Goal: Ask a question

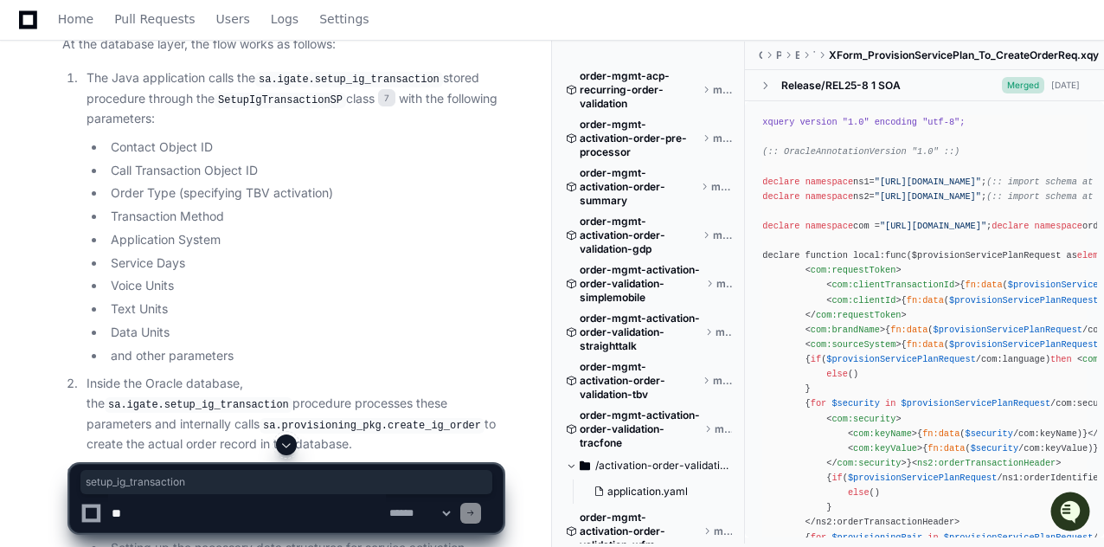
scroll to position [5292, 0]
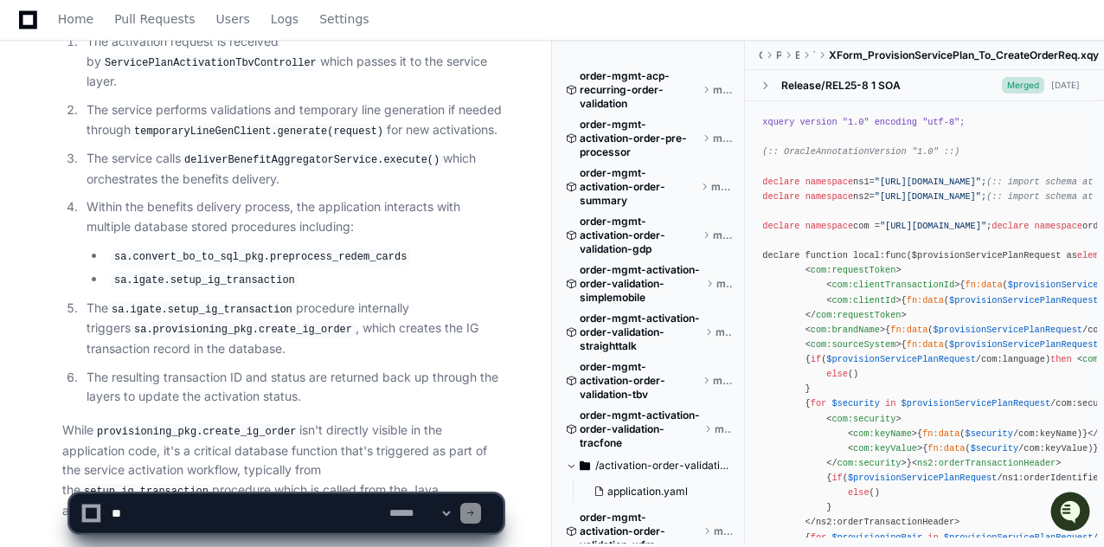
click at [190, 514] on textarea at bounding box center [247, 513] width 278 height 38
paste textarea "**********"
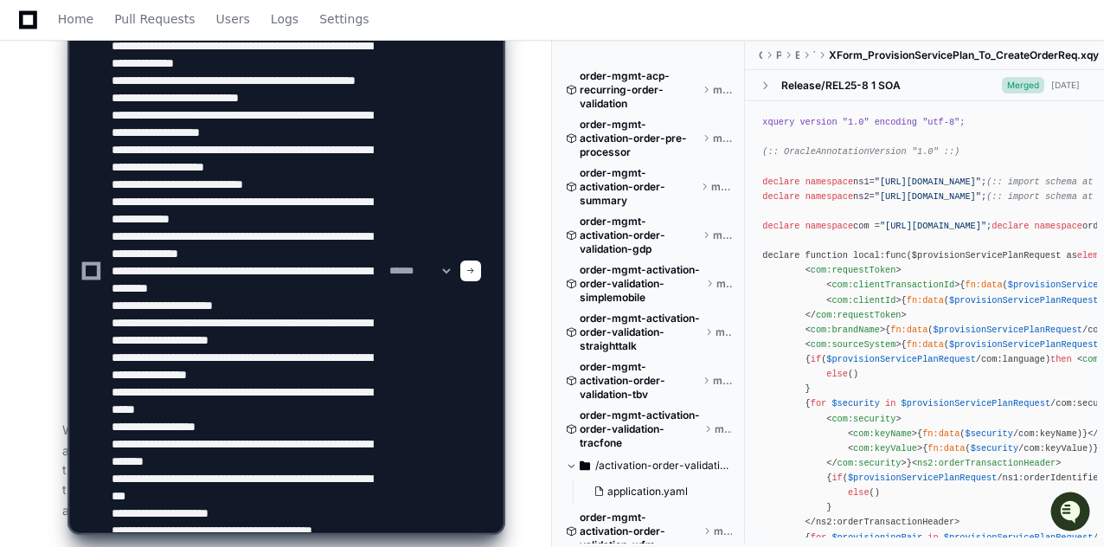
scroll to position [282, 0]
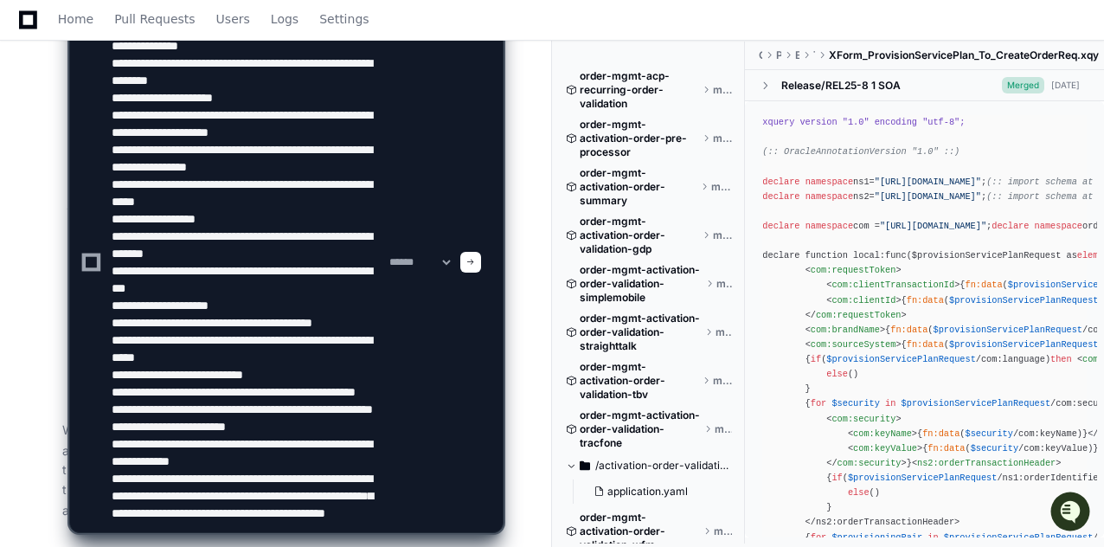
click at [377, 509] on textarea at bounding box center [247, 262] width 278 height 540
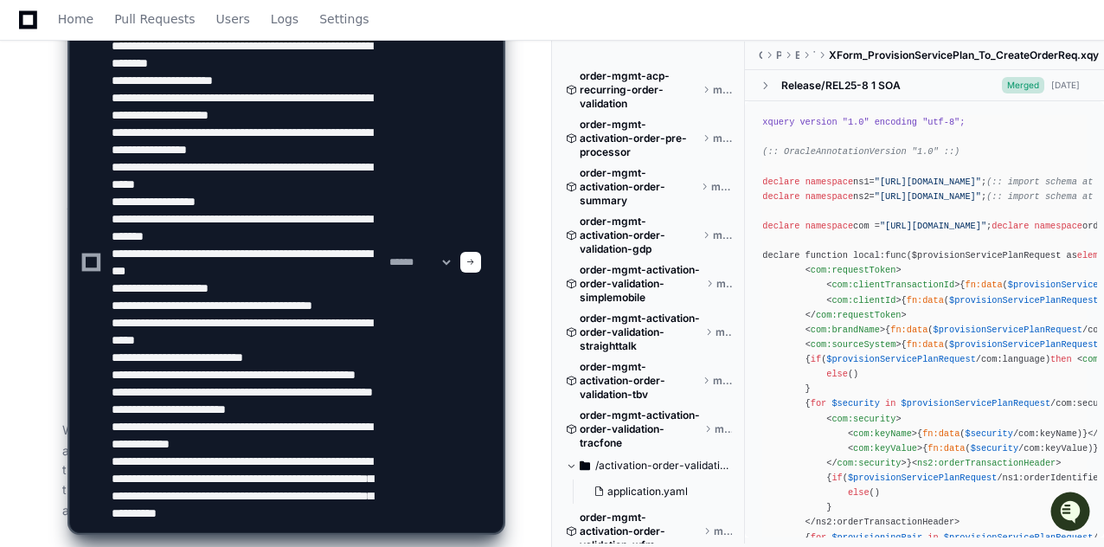
scroll to position [299, 0]
type textarea "**********"
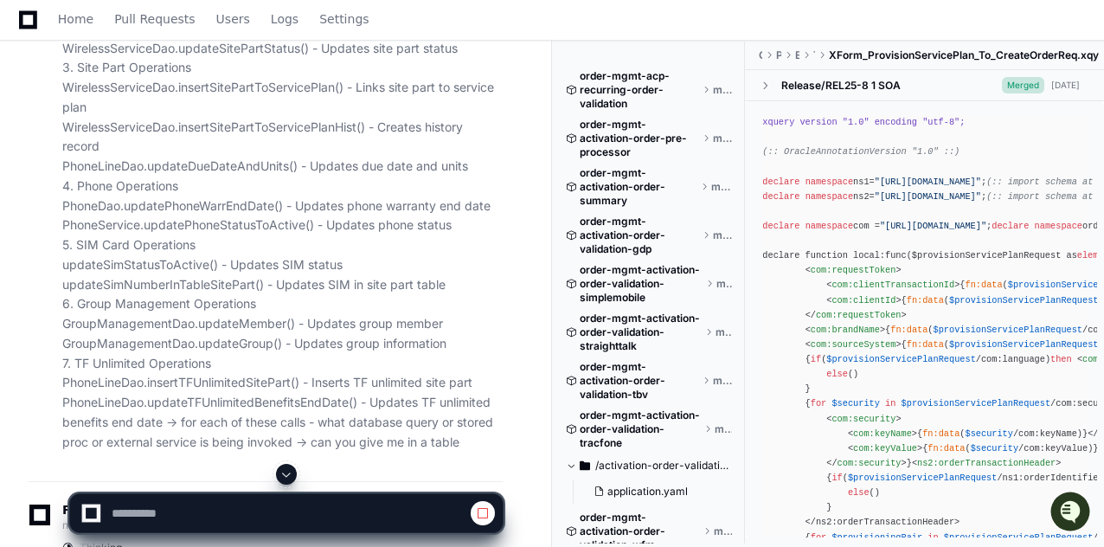
scroll to position [6133, 0]
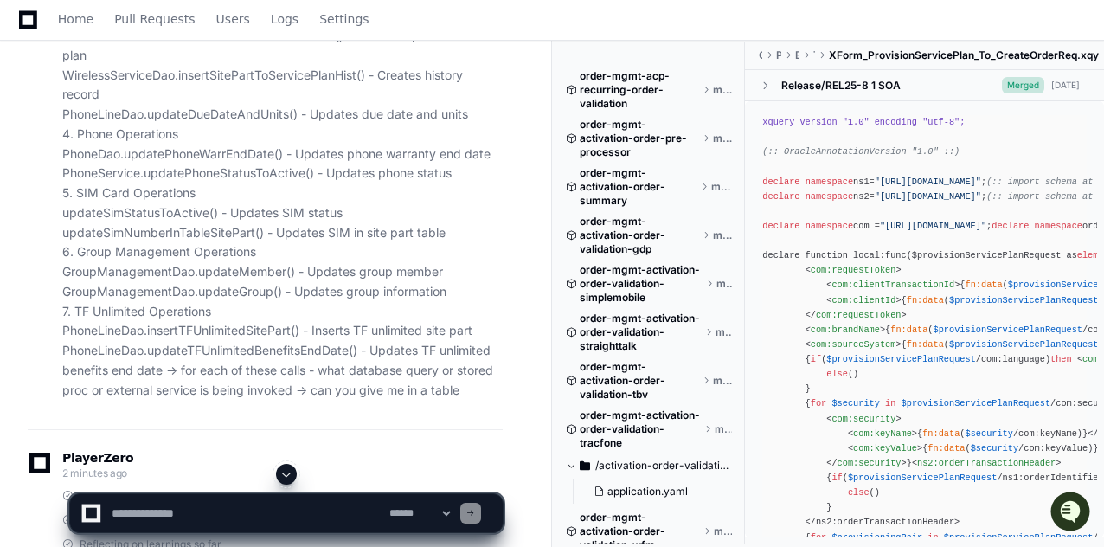
click at [76, 252] on p "IG igContext = intergateServicesDao.createActionItemIgTransaction(igContext); i…" at bounding box center [282, 85] width 440 height 630
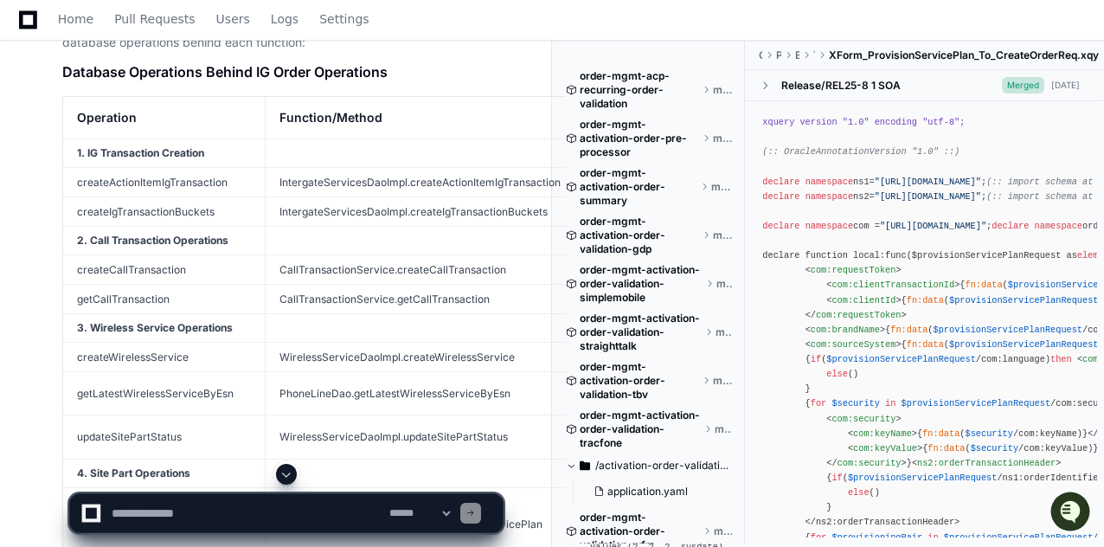
scroll to position [6756, 0]
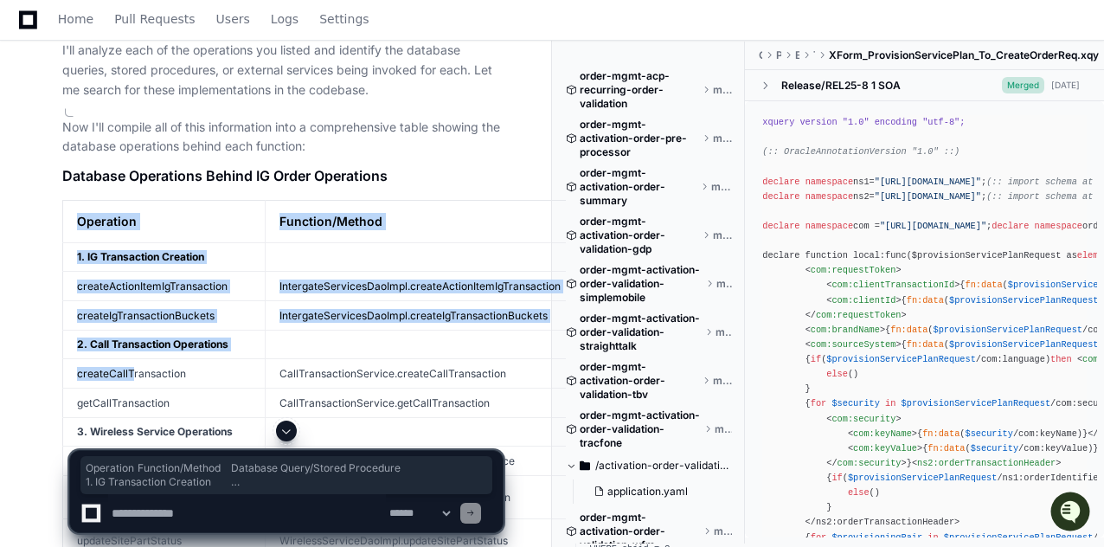
drag, startPoint x: 76, startPoint y: 131, endPoint x: 132, endPoint y: 292, distance: 170.2
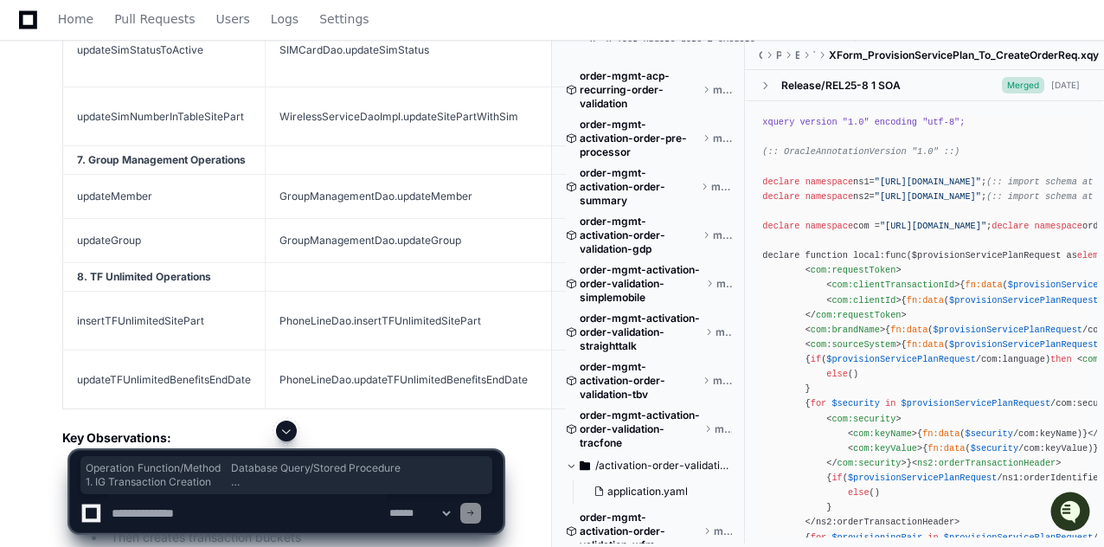
scroll to position [7691, 0]
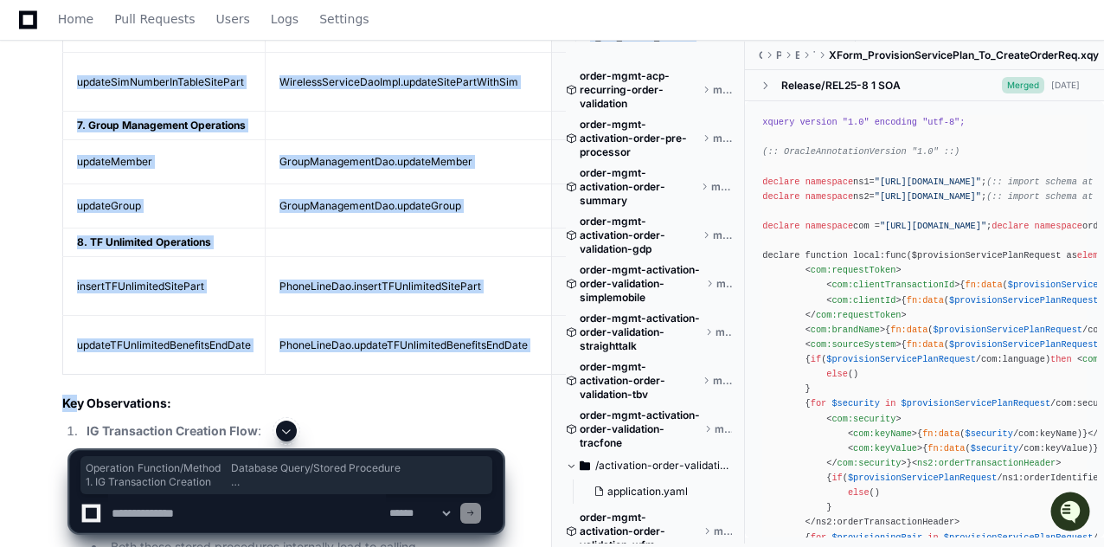
click at [75, 395] on h2 "Key Observations:" at bounding box center [282, 403] width 440 height 17
copy article "Operation Function/Method Database Query/Stored Procedure 1. IG Transaction Cre…"
